Goal: Transaction & Acquisition: Subscribe to service/newsletter

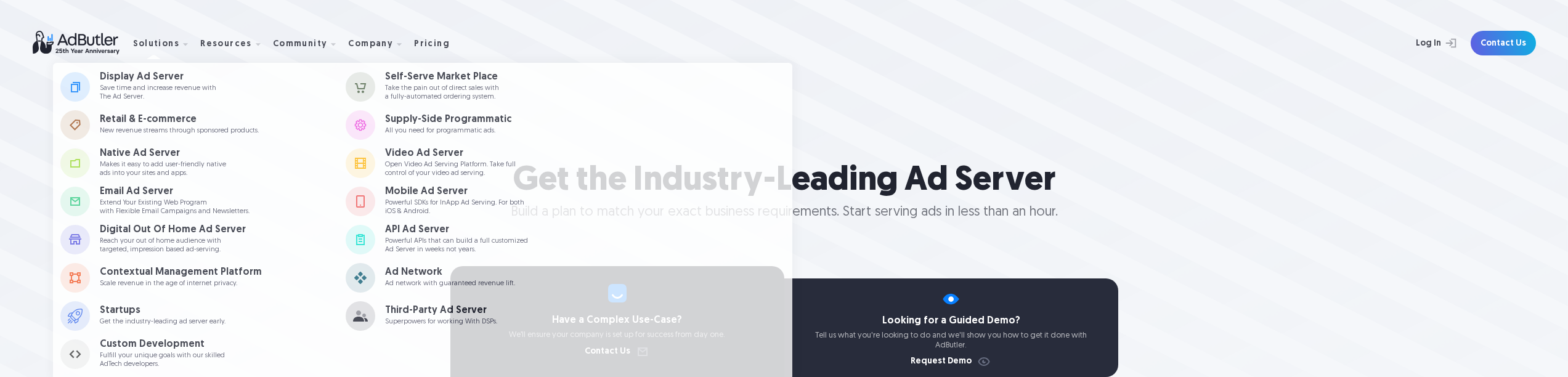
click at [141, 318] on p "Get the industry-leading ad server early." at bounding box center [163, 322] width 126 height 8
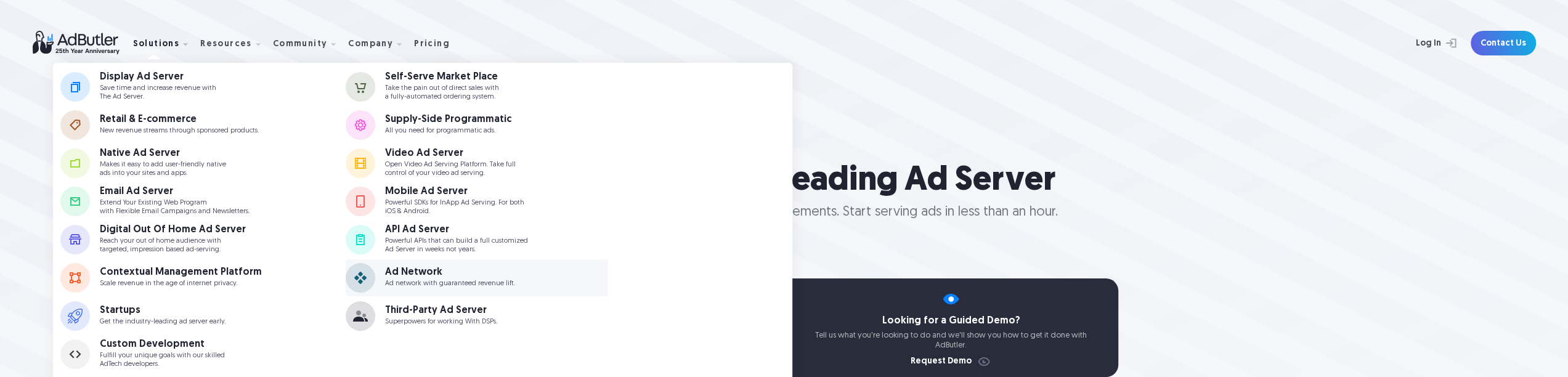
click at [414, 271] on div "Ad Network" at bounding box center [450, 272] width 130 height 10
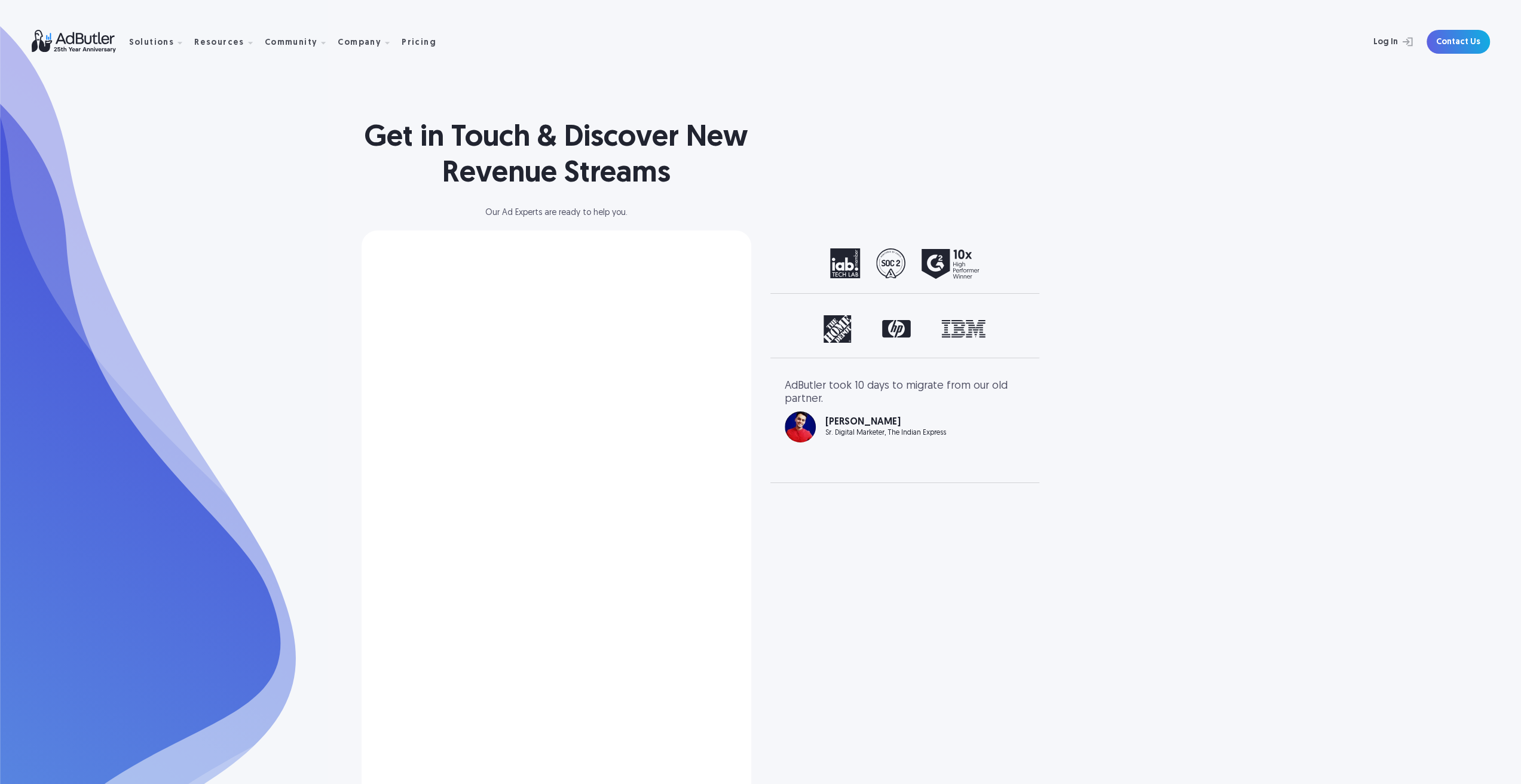
select select "[GEOGRAPHIC_DATA]"
